Goal: Task Accomplishment & Management: Complete application form

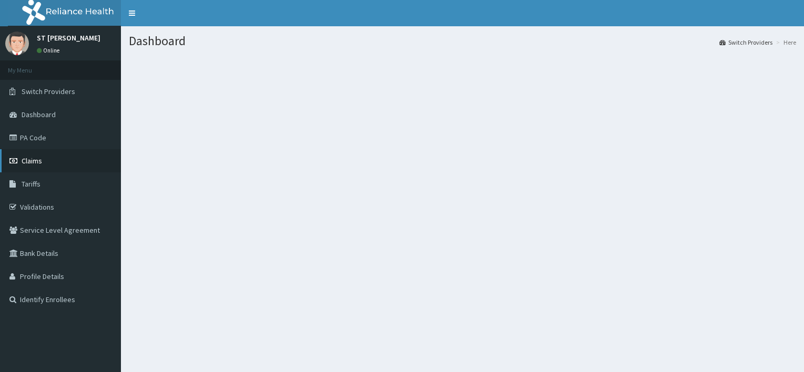
click at [40, 166] on link "Claims" at bounding box center [60, 160] width 121 height 23
click at [39, 167] on link "Claims" at bounding box center [60, 160] width 121 height 23
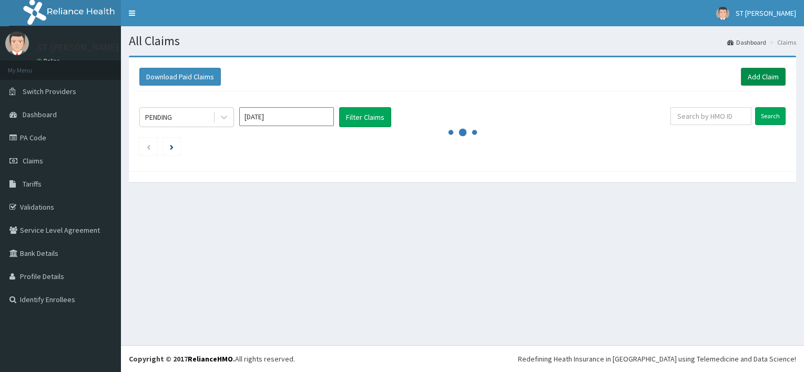
click at [774, 71] on link "Add Claim" at bounding box center [763, 77] width 45 height 18
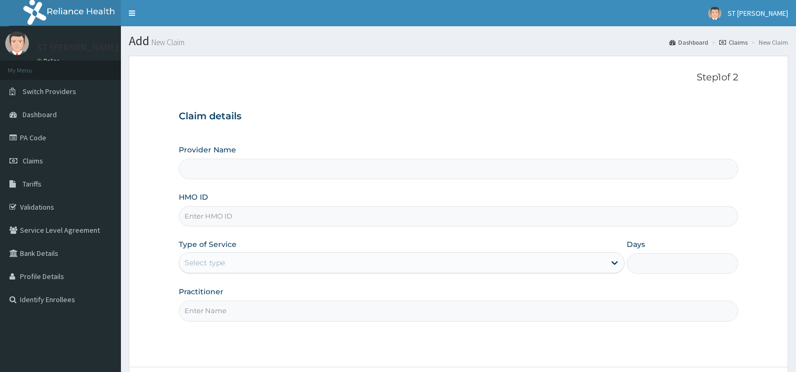
click at [211, 218] on input "HMO ID" at bounding box center [458, 216] width 559 height 20
type input "edt/10011/a"
click at [299, 262] on div "Select type" at bounding box center [392, 262] width 426 height 17
click at [609, 263] on icon at bounding box center [614, 263] width 11 height 11
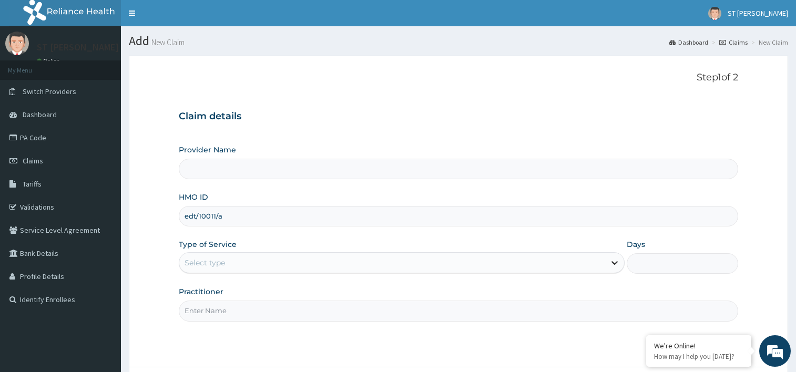
click at [610, 263] on icon at bounding box center [614, 263] width 11 height 11
click at [617, 265] on icon at bounding box center [614, 263] width 11 height 11
click at [354, 268] on div "Select type" at bounding box center [392, 262] width 426 height 17
type input "o"
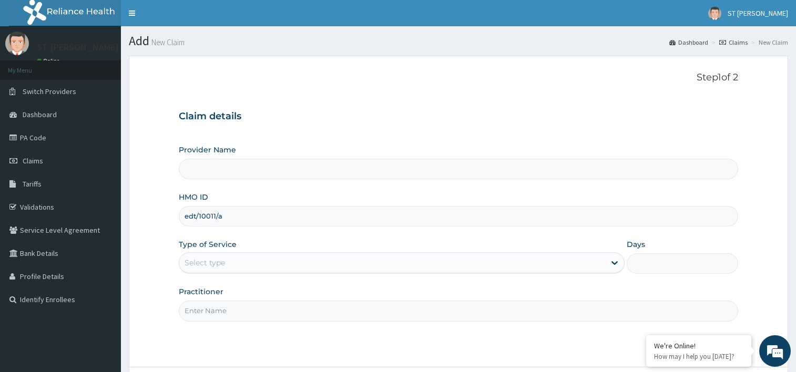
click at [238, 161] on input "Provider Name" at bounding box center [458, 169] width 559 height 20
click at [210, 219] on input "edt/10011/a" at bounding box center [458, 216] width 559 height 20
click at [229, 265] on div "Select type" at bounding box center [392, 262] width 426 height 17
click at [228, 267] on div "Select type" at bounding box center [392, 262] width 426 height 17
click at [229, 267] on div "Select type" at bounding box center [392, 262] width 426 height 17
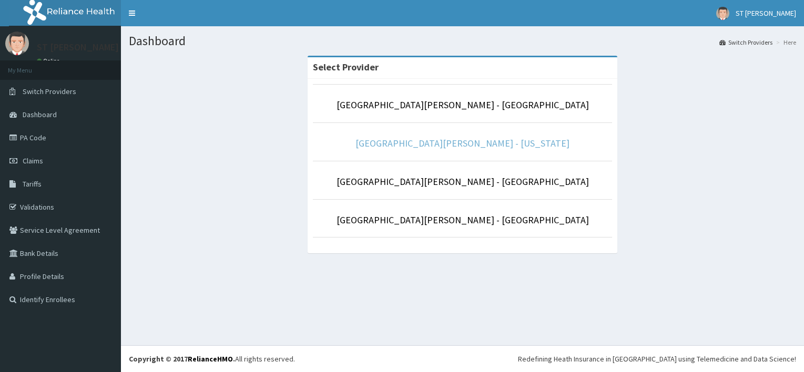
click at [438, 146] on link "St Nicholas Hospital - Maryland" at bounding box center [462, 143] width 214 height 12
click at [487, 142] on link "St Nicholas Hospital - Maryland" at bounding box center [462, 143] width 214 height 12
click at [449, 138] on link "[GEOGRAPHIC_DATA][PERSON_NAME] - [US_STATE]" at bounding box center [462, 143] width 214 height 12
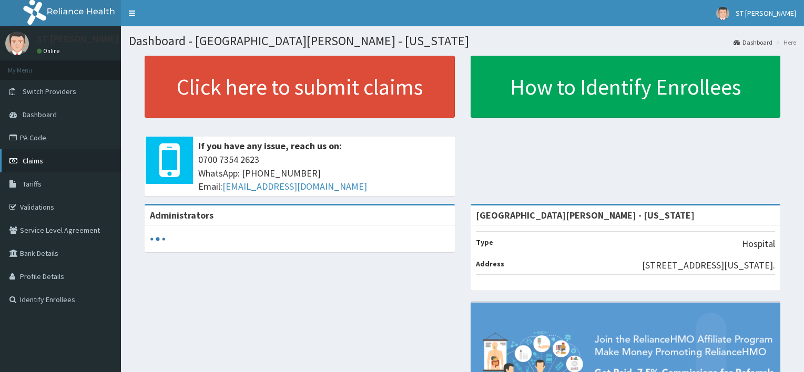
click at [37, 164] on span "Claims" at bounding box center [33, 160] width 20 height 9
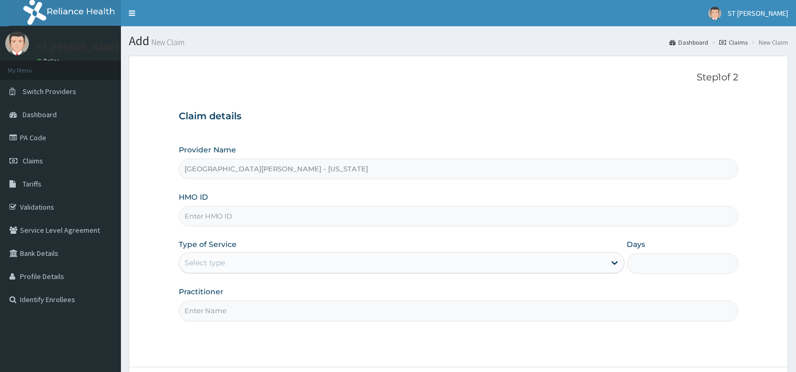
click at [244, 179] on input "St Nicholas Hospital - Maryland" at bounding box center [458, 169] width 559 height 20
drag, startPoint x: 244, startPoint y: 179, endPoint x: 246, endPoint y: 212, distance: 33.2
click at [246, 212] on input "HMO ID" at bounding box center [458, 216] width 559 height 20
type input "edt/10011/a"
click at [604, 258] on div "Select type" at bounding box center [392, 262] width 426 height 17
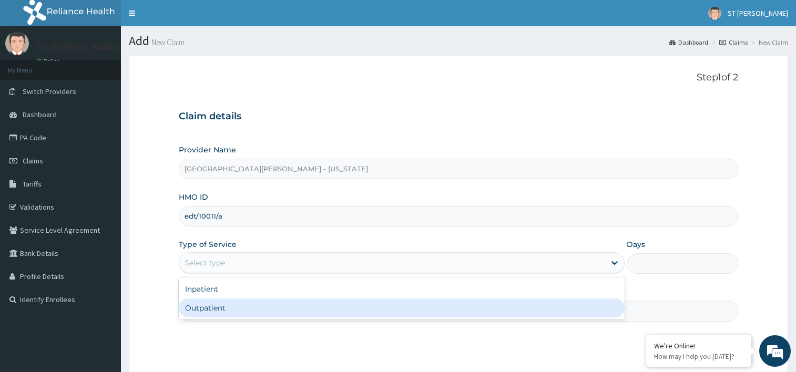
click at [334, 312] on div "Outpatient" at bounding box center [402, 308] width 446 height 19
type input "1"
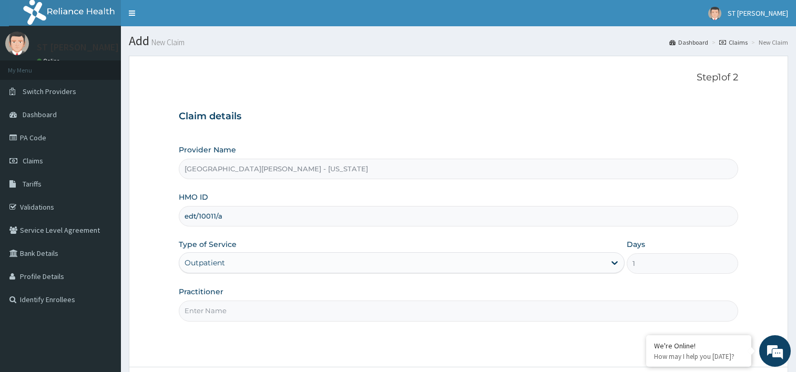
click at [224, 312] on input "Practitioner" at bounding box center [458, 311] width 559 height 20
type input "FAMILY MEDICINE"
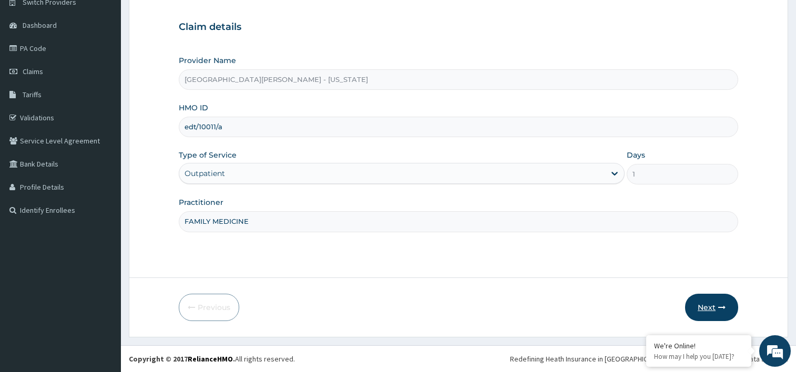
click at [707, 308] on button "Next" at bounding box center [711, 307] width 53 height 27
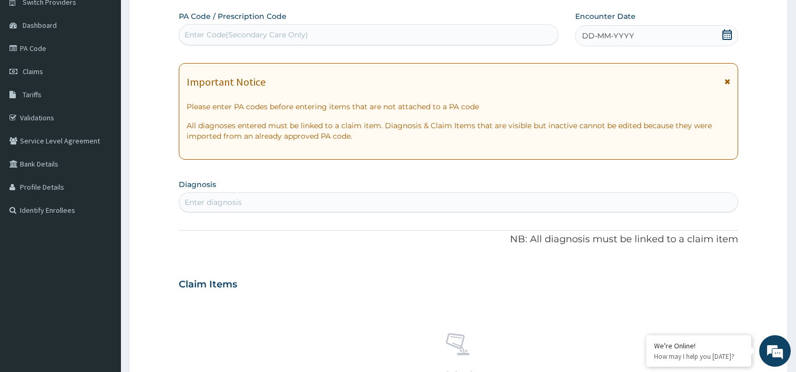
click at [282, 205] on div "Enter diagnosis" at bounding box center [458, 202] width 558 height 17
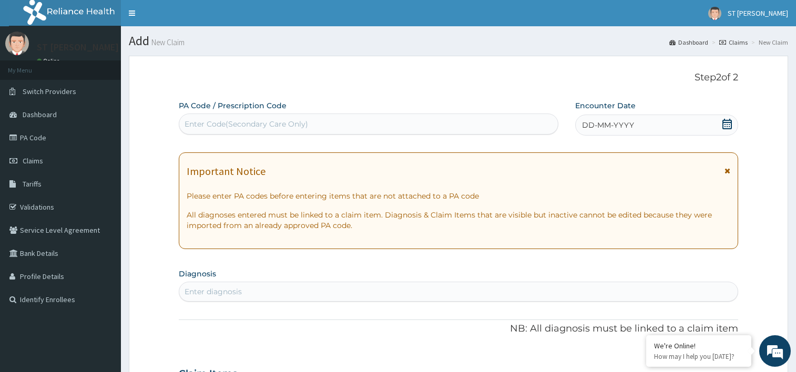
click at [316, 120] on div "Enter Code(Secondary Care Only)" at bounding box center [368, 124] width 379 height 17
type input "PA/9A37E6"
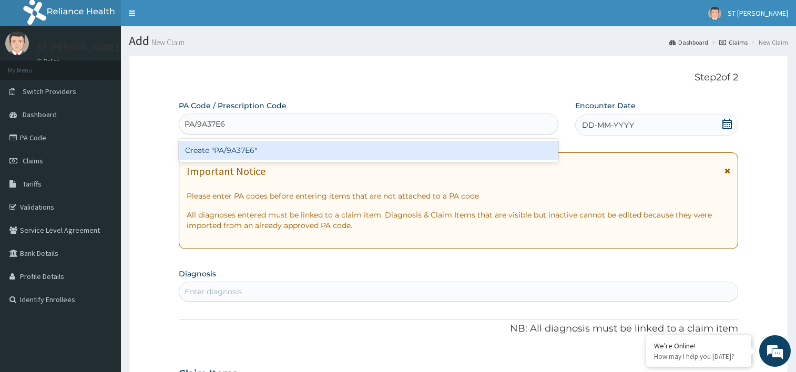
click at [307, 155] on div "Create "PA/9A37E6"" at bounding box center [369, 150] width 380 height 19
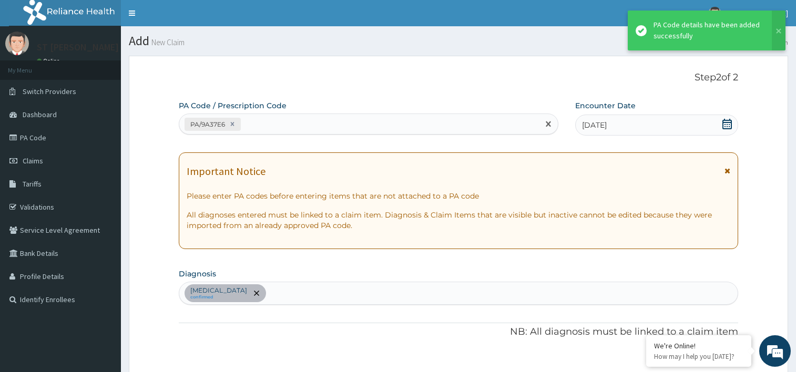
click at [284, 127] on div "PA/9A37E6" at bounding box center [359, 124] width 360 height 17
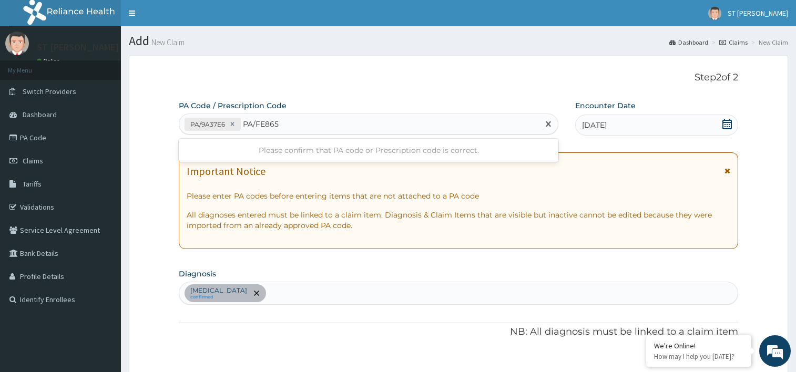
type input "PA/FE865F"
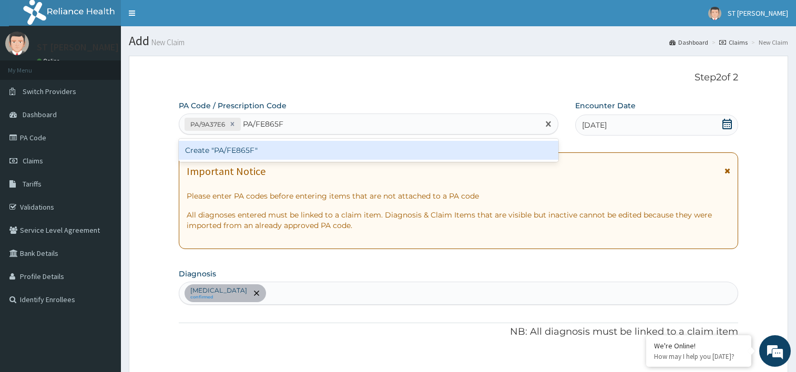
click at [249, 156] on div "Create "PA/FE865F"" at bounding box center [369, 150] width 380 height 19
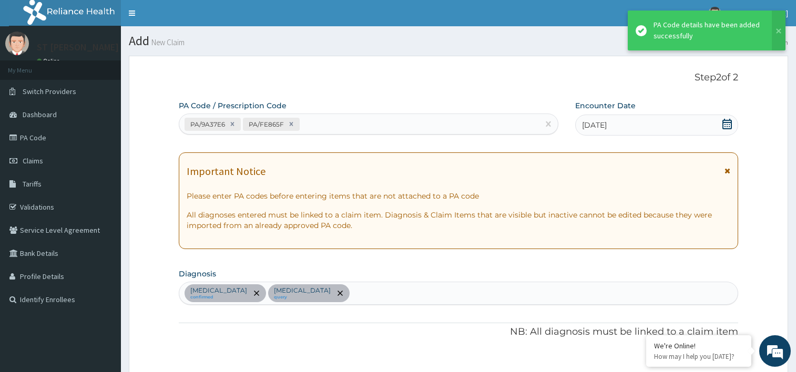
scroll to position [288, 0]
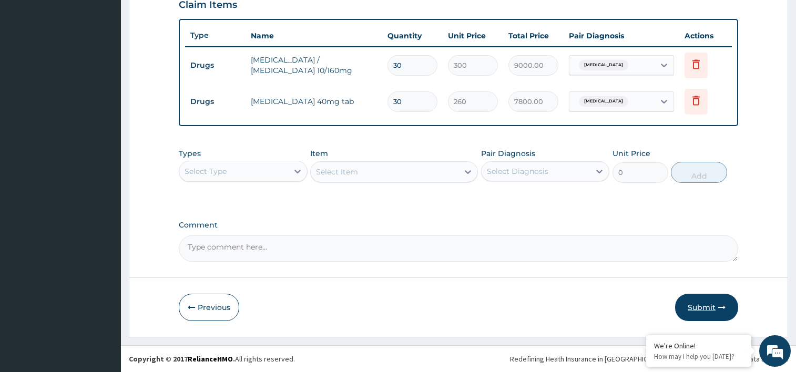
click at [707, 311] on button "Submit" at bounding box center [706, 307] width 63 height 27
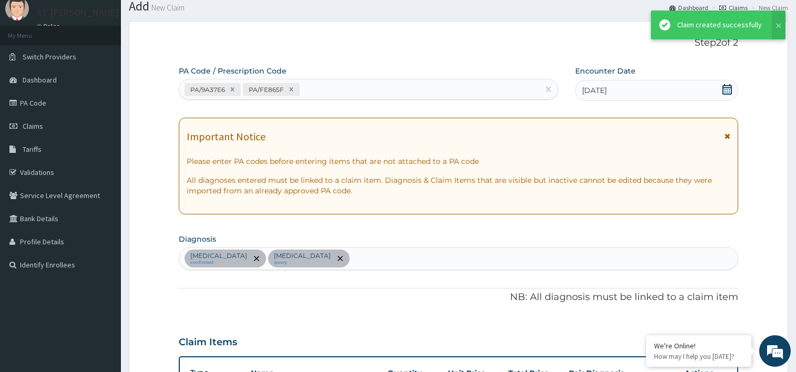
scroll to position [372, 0]
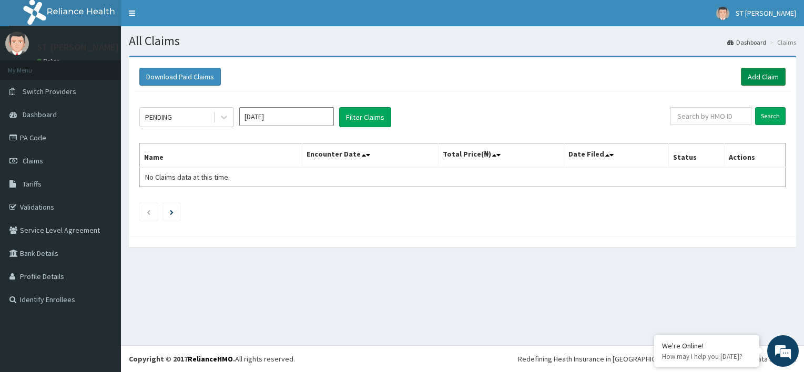
click at [764, 81] on link "Add Claim" at bounding box center [763, 77] width 45 height 18
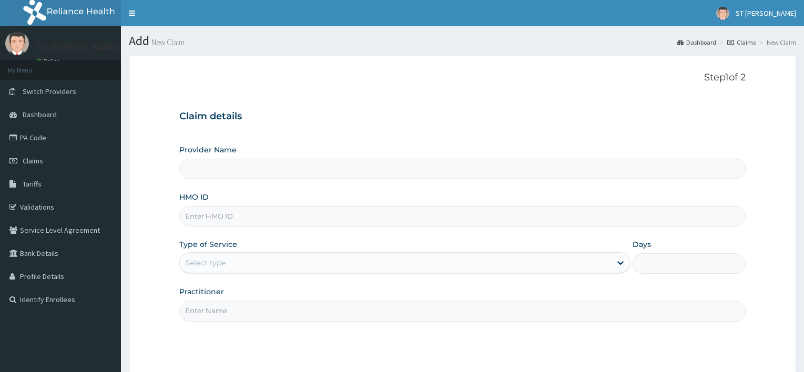
type input "[GEOGRAPHIC_DATA][PERSON_NAME] - [US_STATE]"
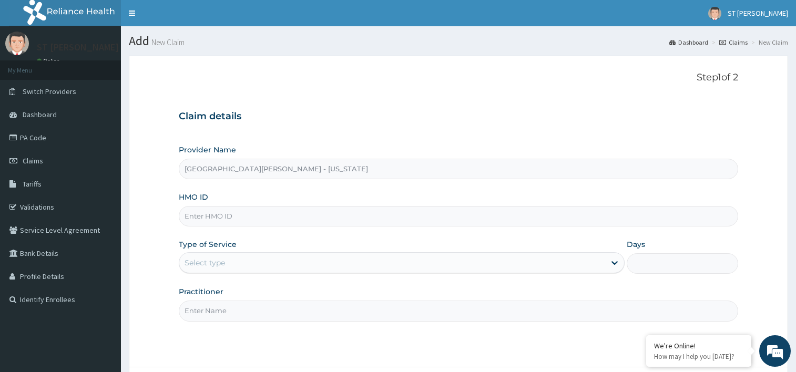
click at [223, 219] on input "HMO ID" at bounding box center [458, 216] width 559 height 20
type input "SZX/10008/D"
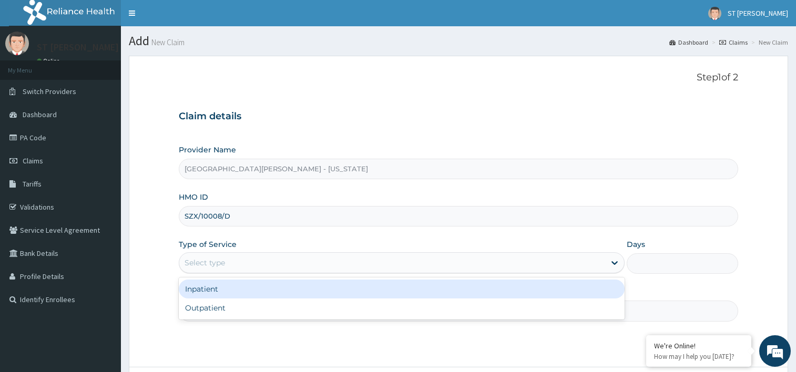
click at [216, 265] on div "Select type" at bounding box center [204, 263] width 40 height 11
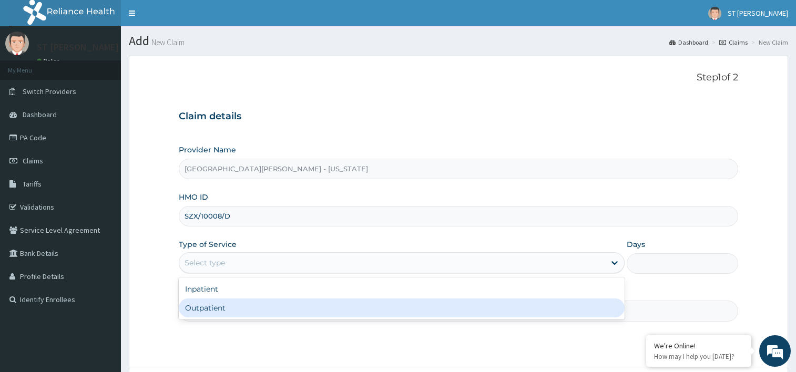
click at [222, 314] on div "Outpatient" at bounding box center [402, 308] width 446 height 19
type input "1"
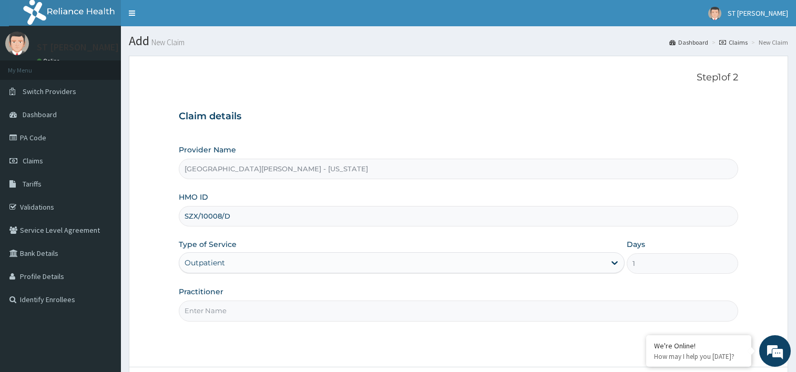
click at [238, 319] on input "Practitioner" at bounding box center [458, 311] width 559 height 20
type input "FAMILY MEDICINE"
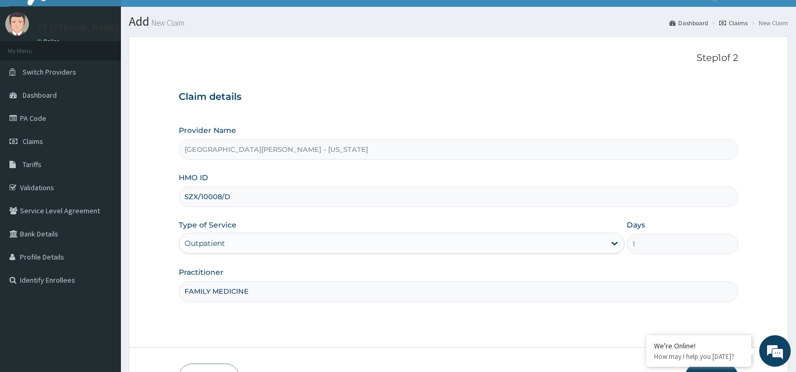
scroll to position [89, 0]
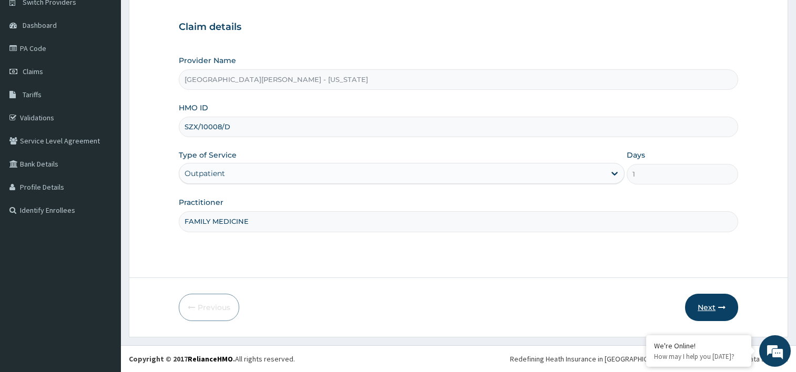
click at [711, 309] on button "Next" at bounding box center [711, 307] width 53 height 27
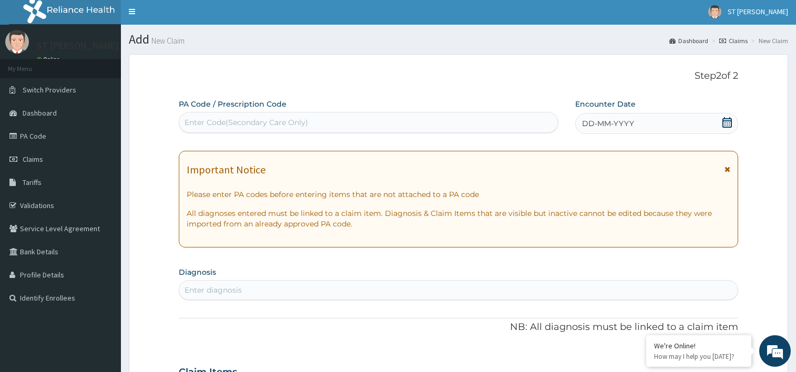
scroll to position [0, 0]
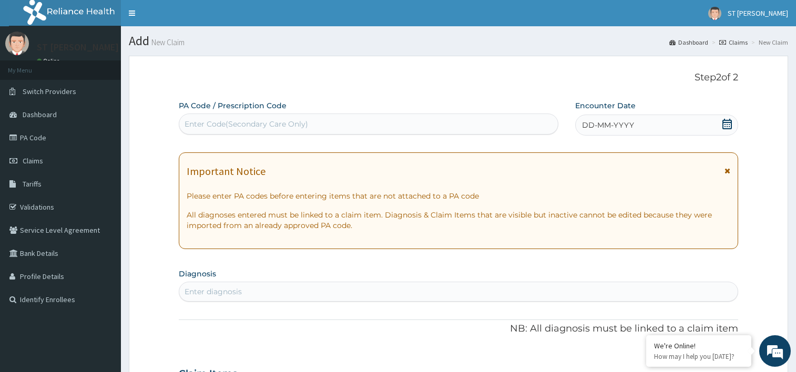
click at [217, 114] on div "Enter Code(Secondary Care Only)" at bounding box center [369, 124] width 380 height 21
type input "PA/EFC37E"
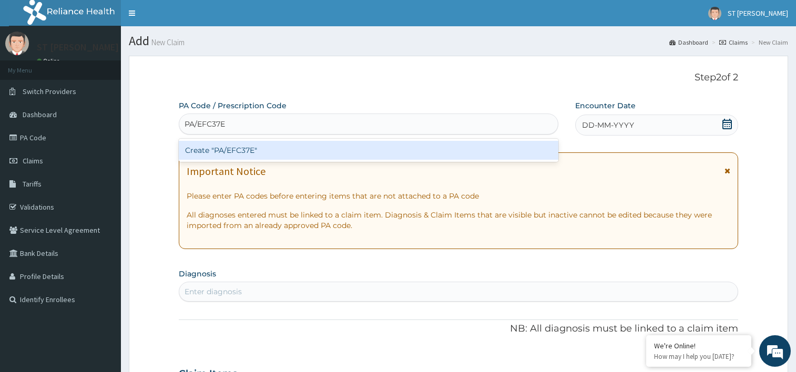
click at [221, 146] on div "Create "PA/EFC37E"" at bounding box center [369, 150] width 380 height 19
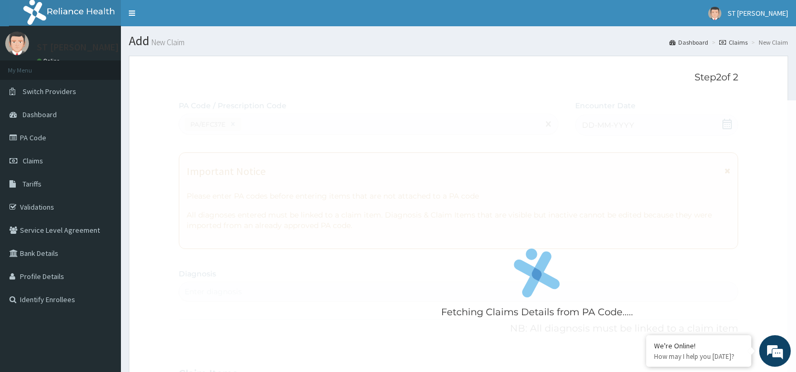
click at [556, 146] on div "Fetching Claims Details from PA Code....." at bounding box center [537, 286] width 716 height 372
